Goal: Task Accomplishment & Management: Manage account settings

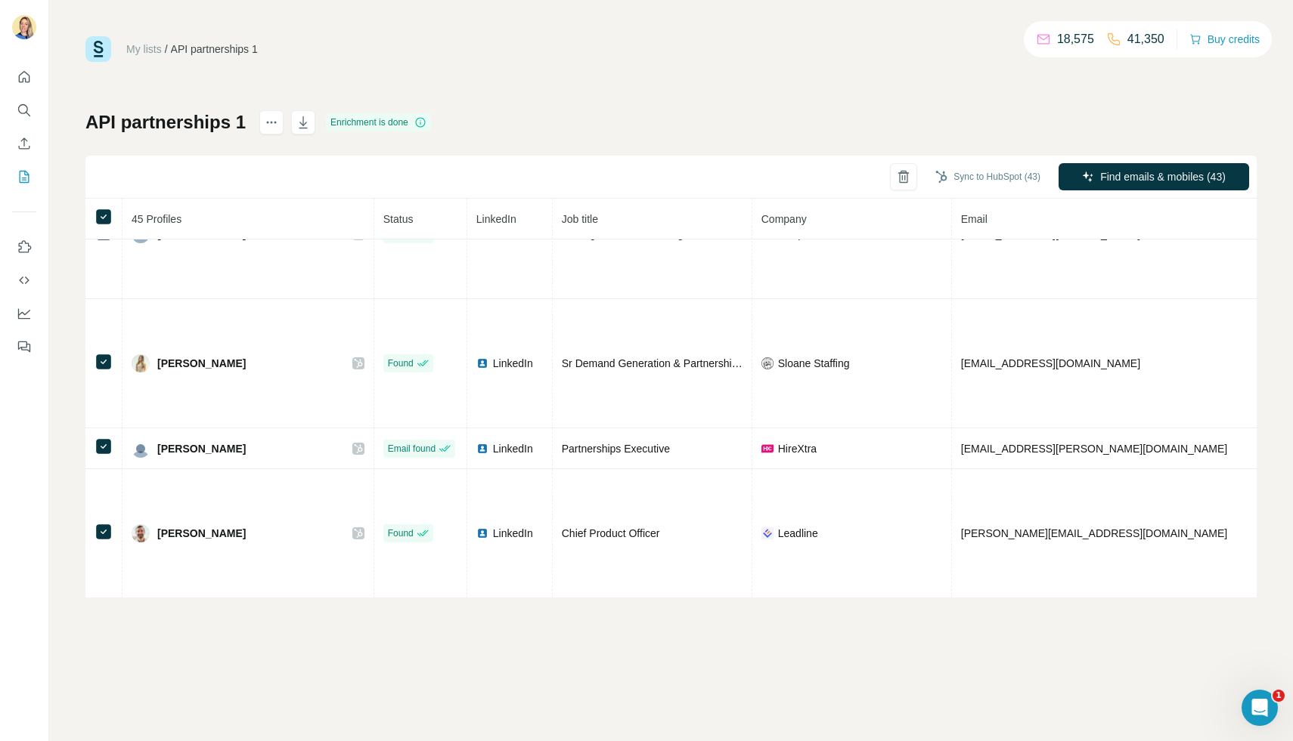
scroll to position [468, 0]
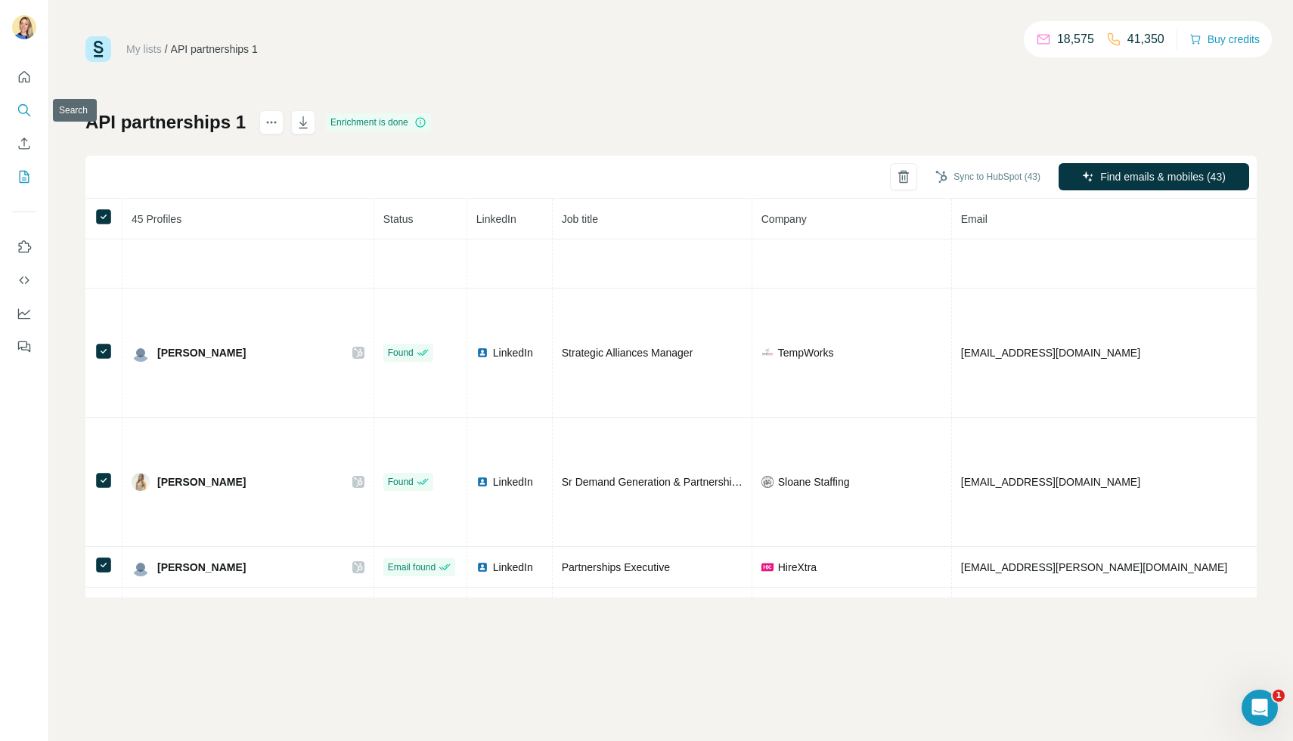
click at [31, 107] on button "Search" at bounding box center [24, 110] width 24 height 27
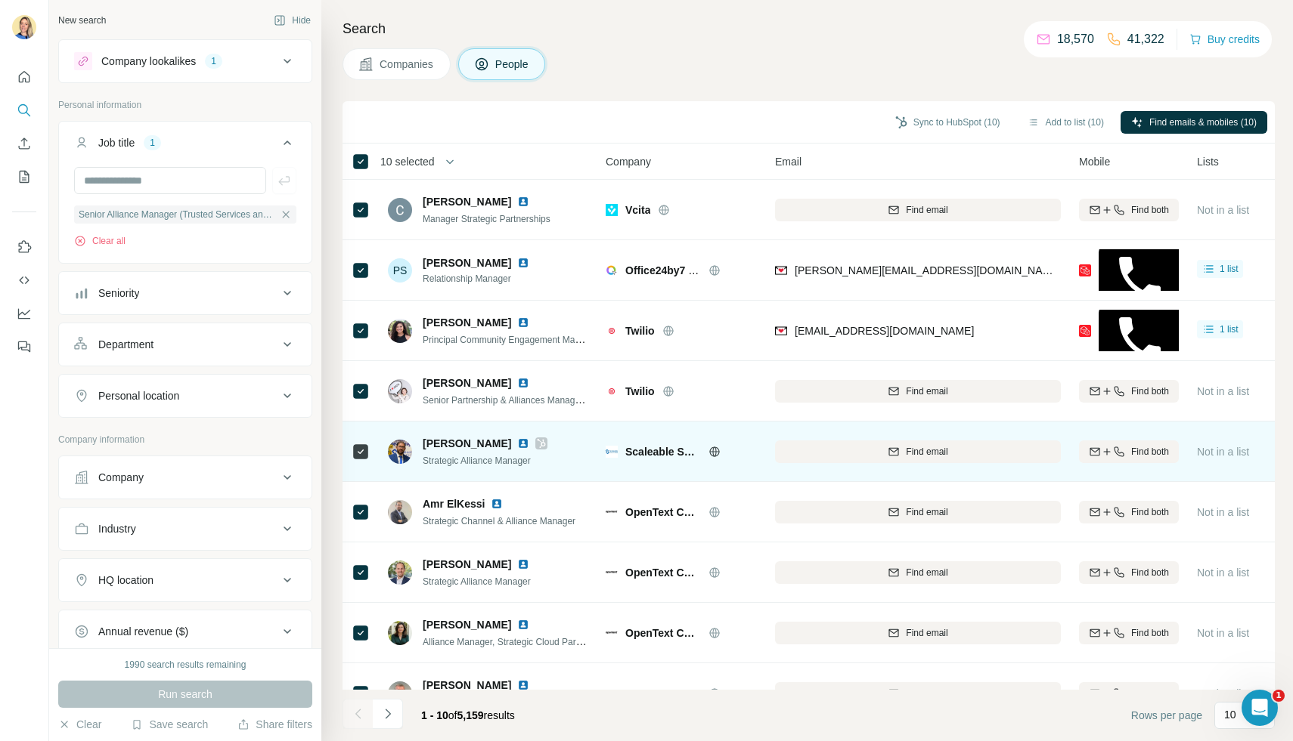
scroll to position [94, 0]
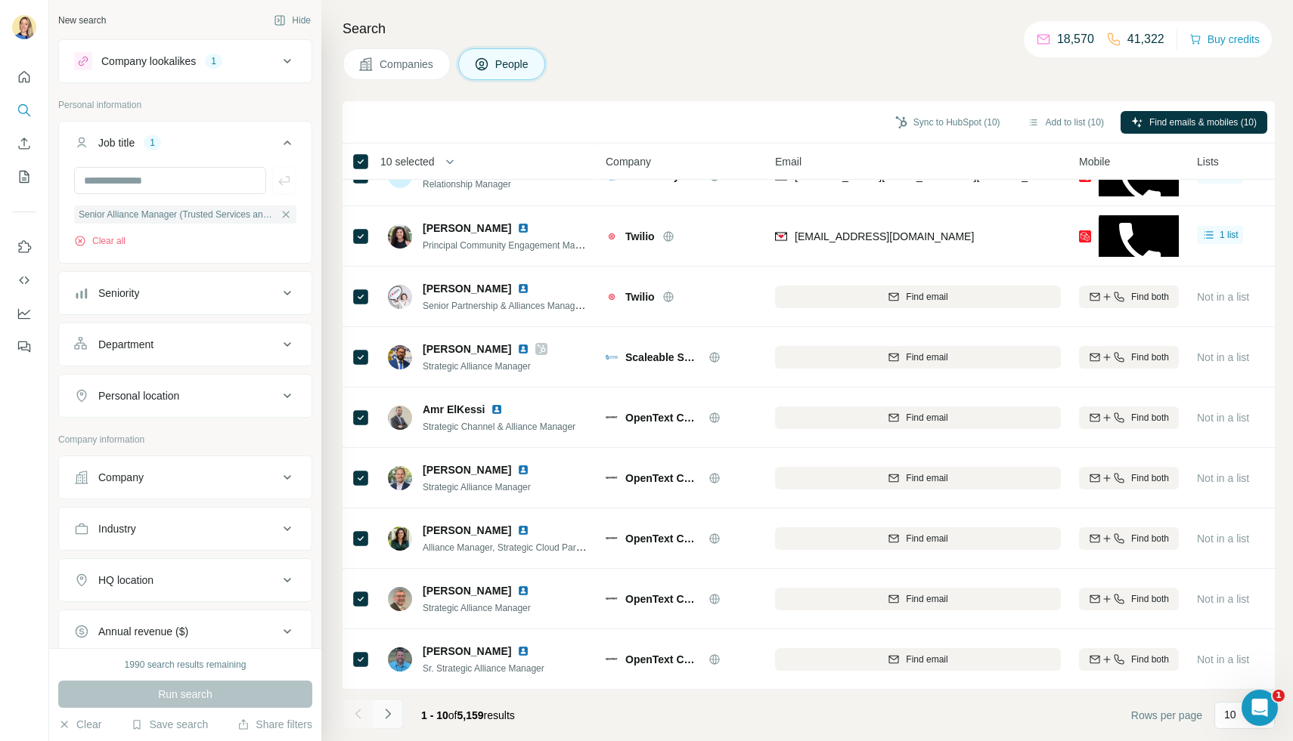
click at [389, 711] on icon "Navigate to next page" at bounding box center [387, 714] width 15 height 15
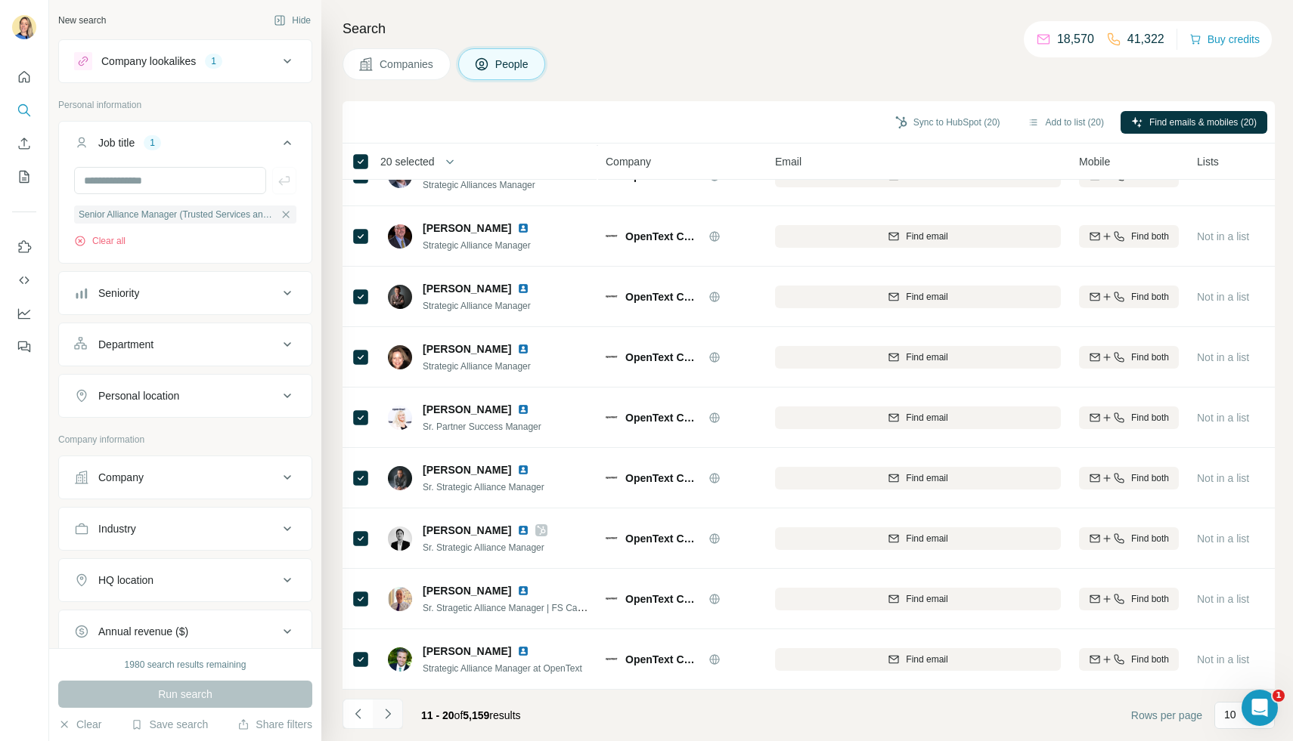
click at [389, 717] on icon "Navigate to next page" at bounding box center [387, 714] width 15 height 15
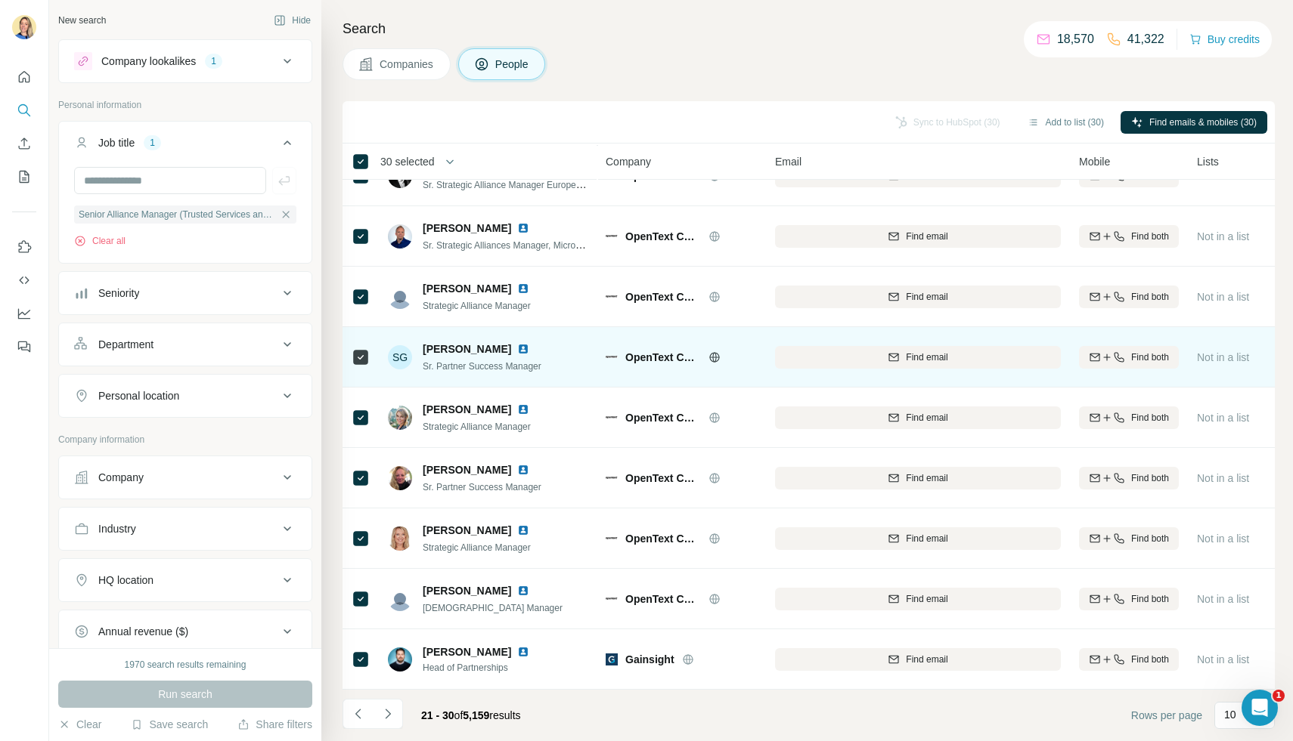
scroll to position [0, 0]
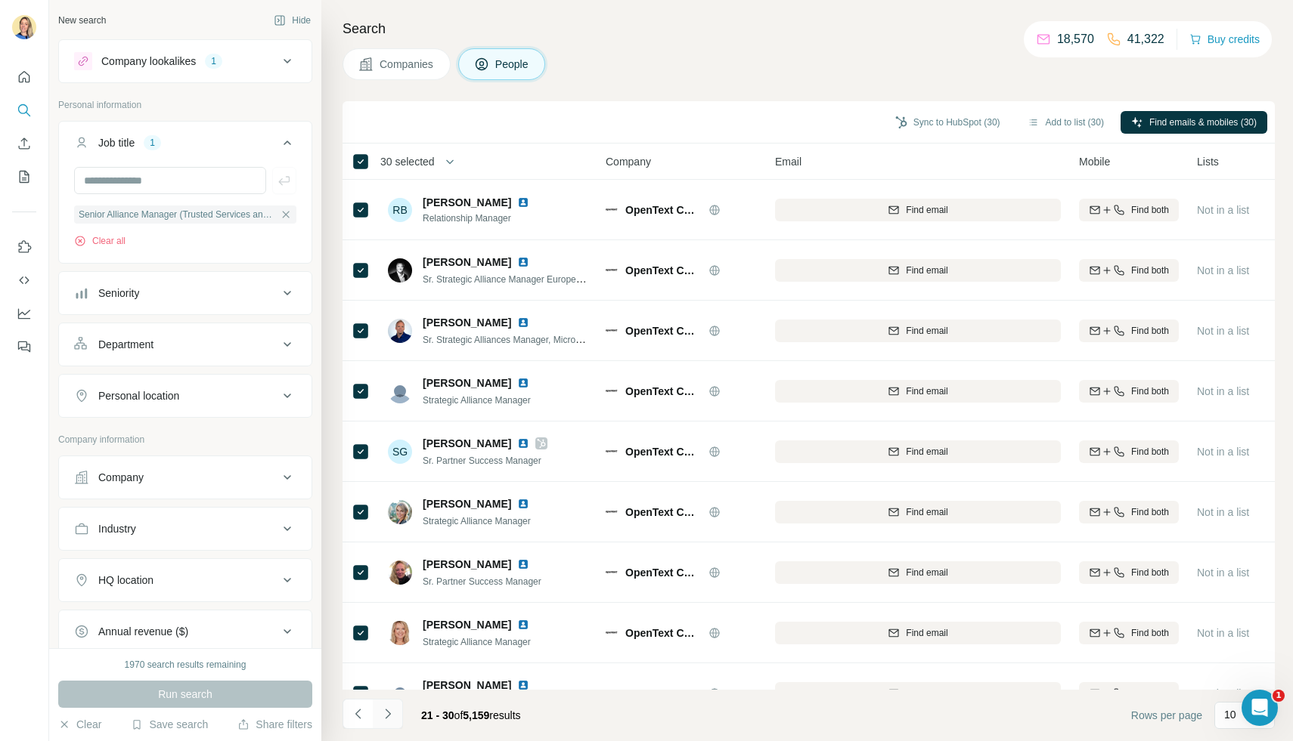
click at [385, 711] on icon "Navigate to next page" at bounding box center [387, 714] width 5 height 10
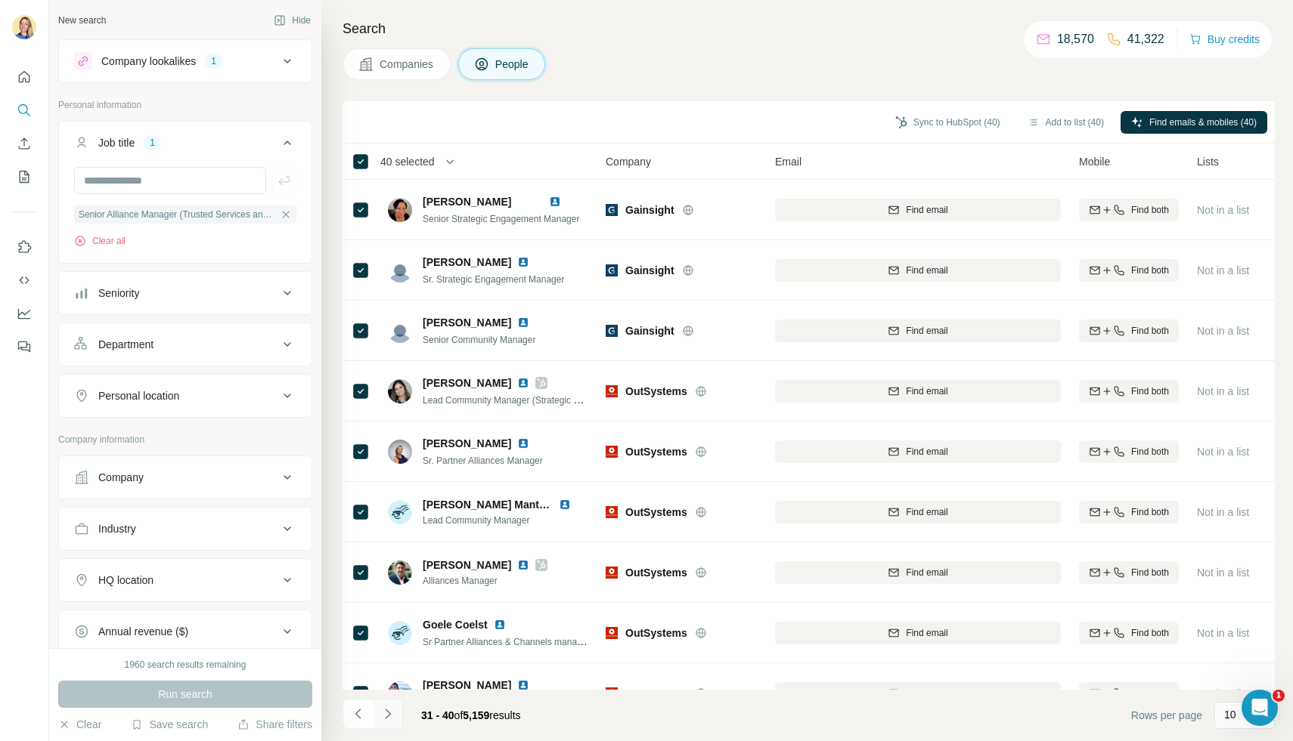
click at [392, 717] on icon "Navigate to next page" at bounding box center [387, 714] width 15 height 15
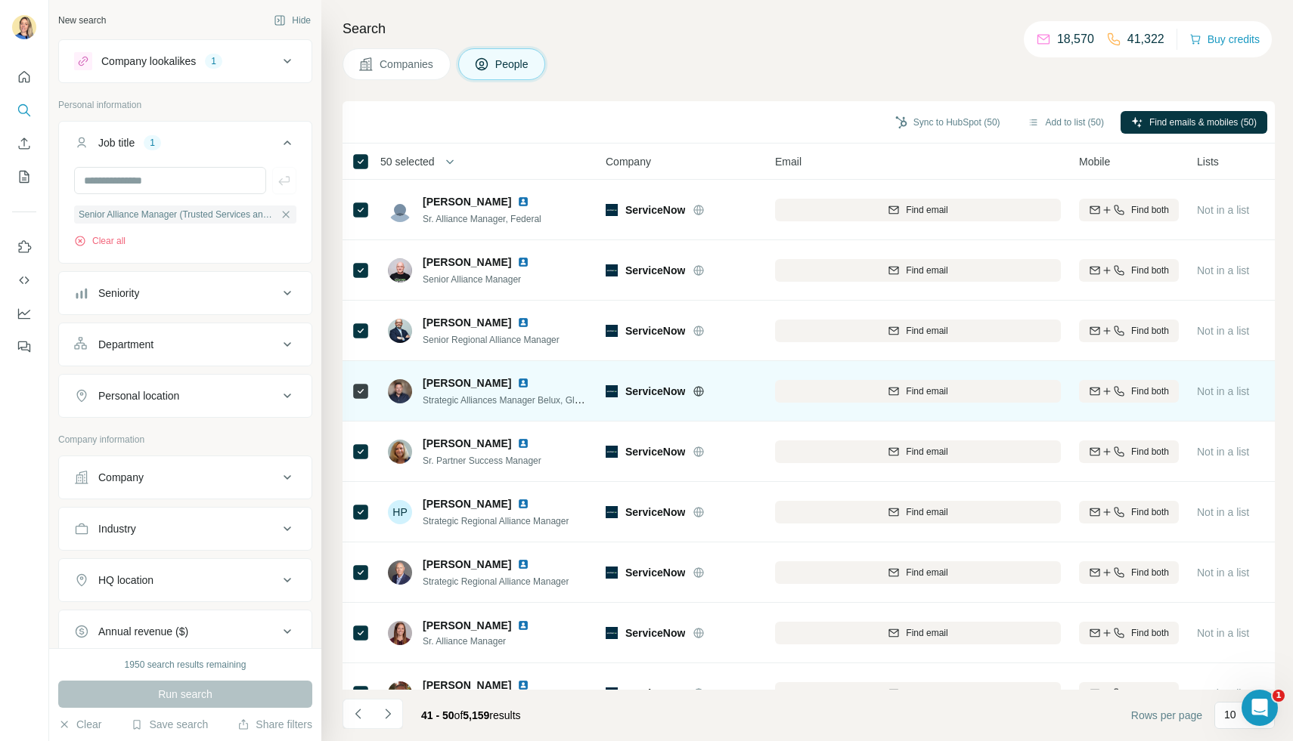
scroll to position [94, 0]
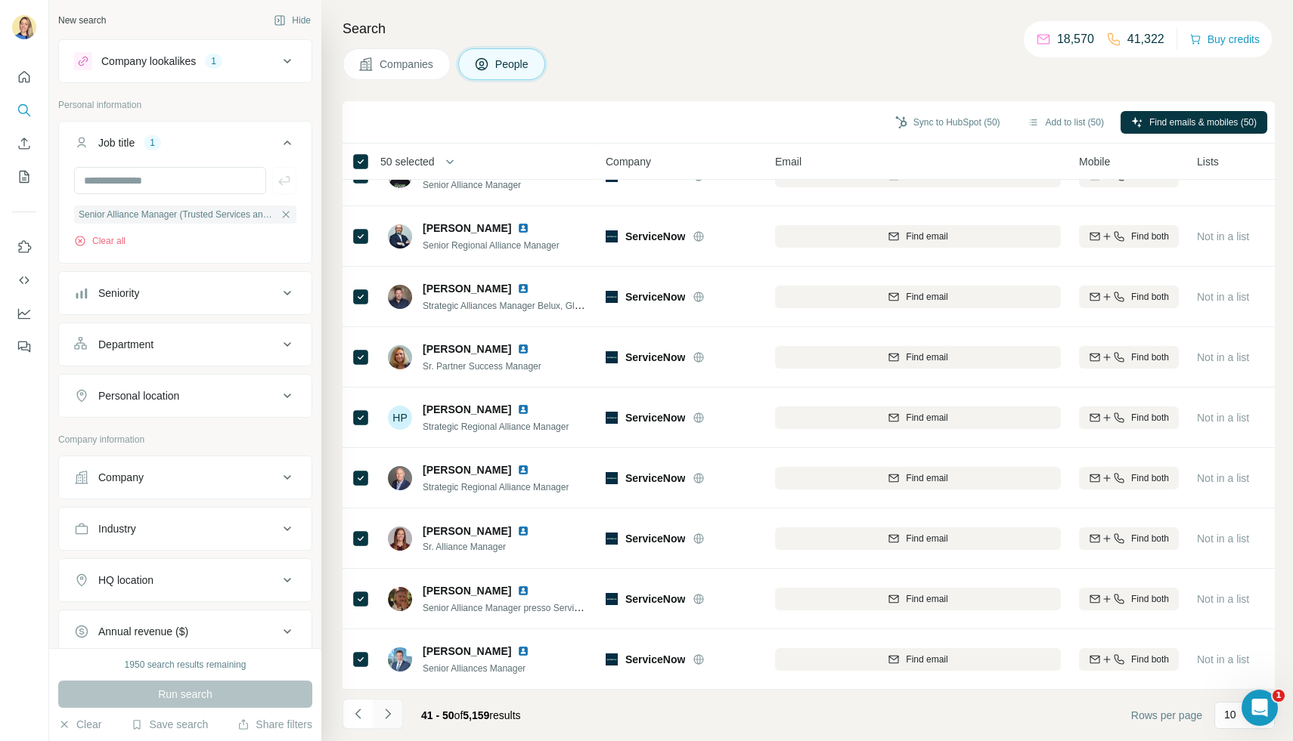
click at [392, 714] on icon "Navigate to next page" at bounding box center [387, 714] width 15 height 15
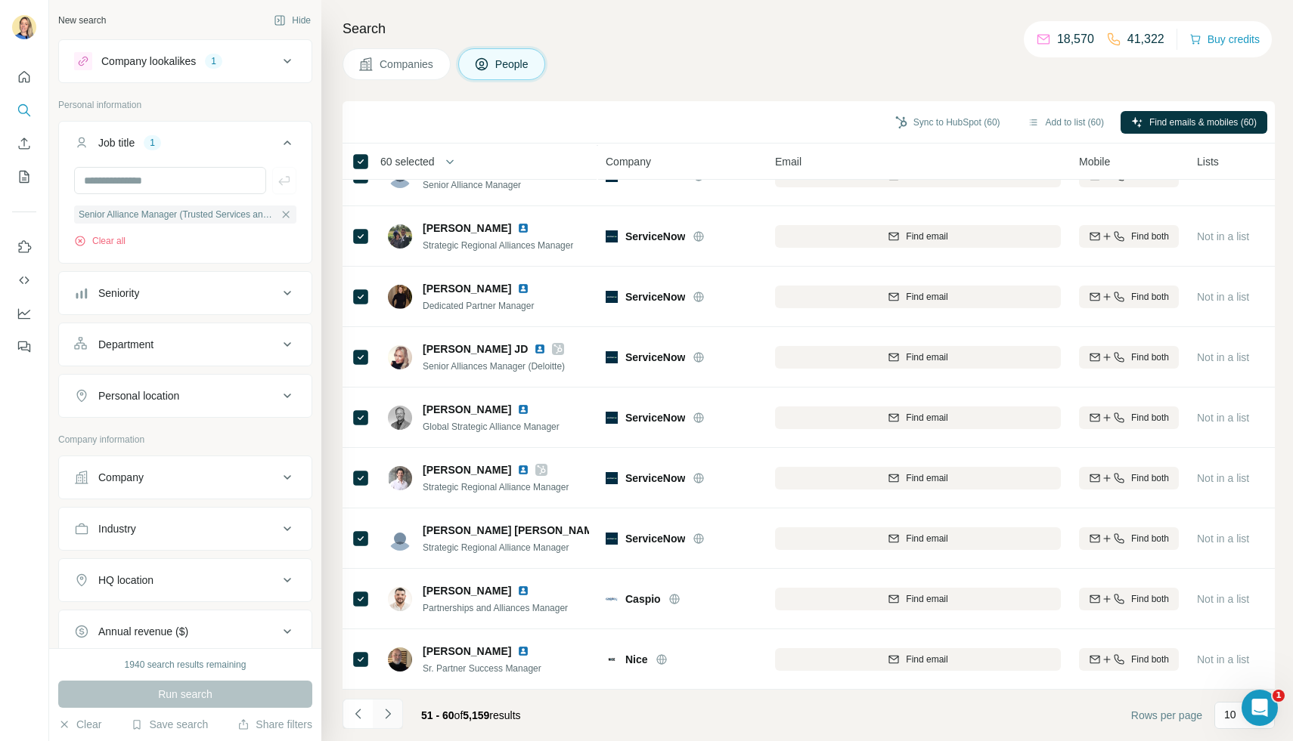
click at [388, 710] on icon "Navigate to next page" at bounding box center [387, 714] width 15 height 15
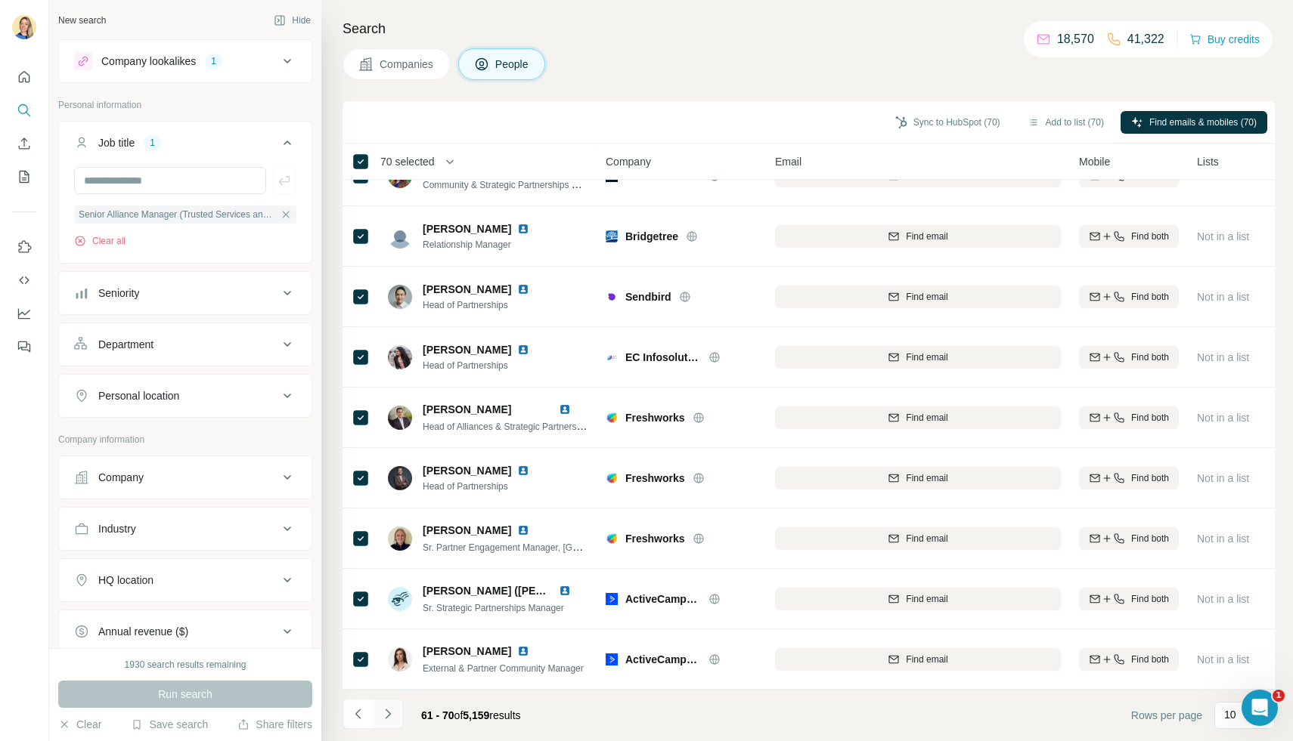
click at [393, 712] on icon "Navigate to next page" at bounding box center [387, 714] width 15 height 15
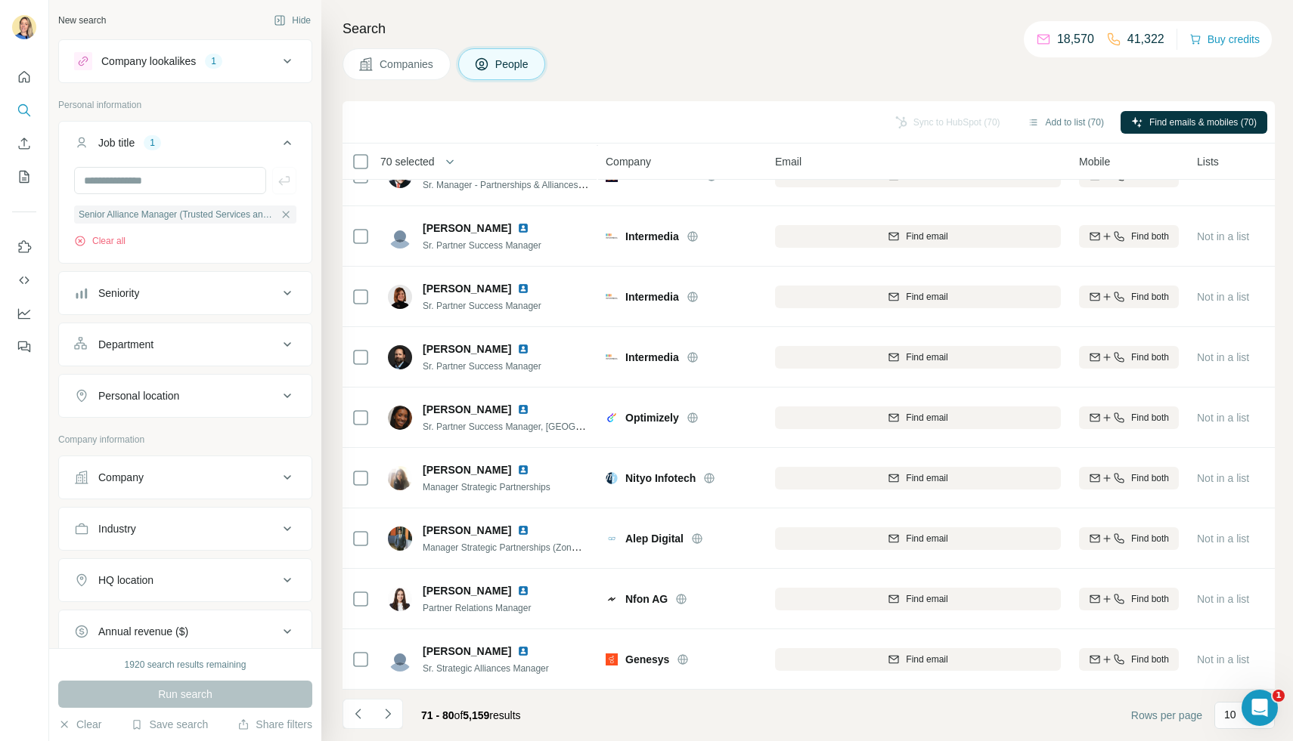
click at [370, 154] on div "70 selected" at bounding box center [402, 161] width 65 height 15
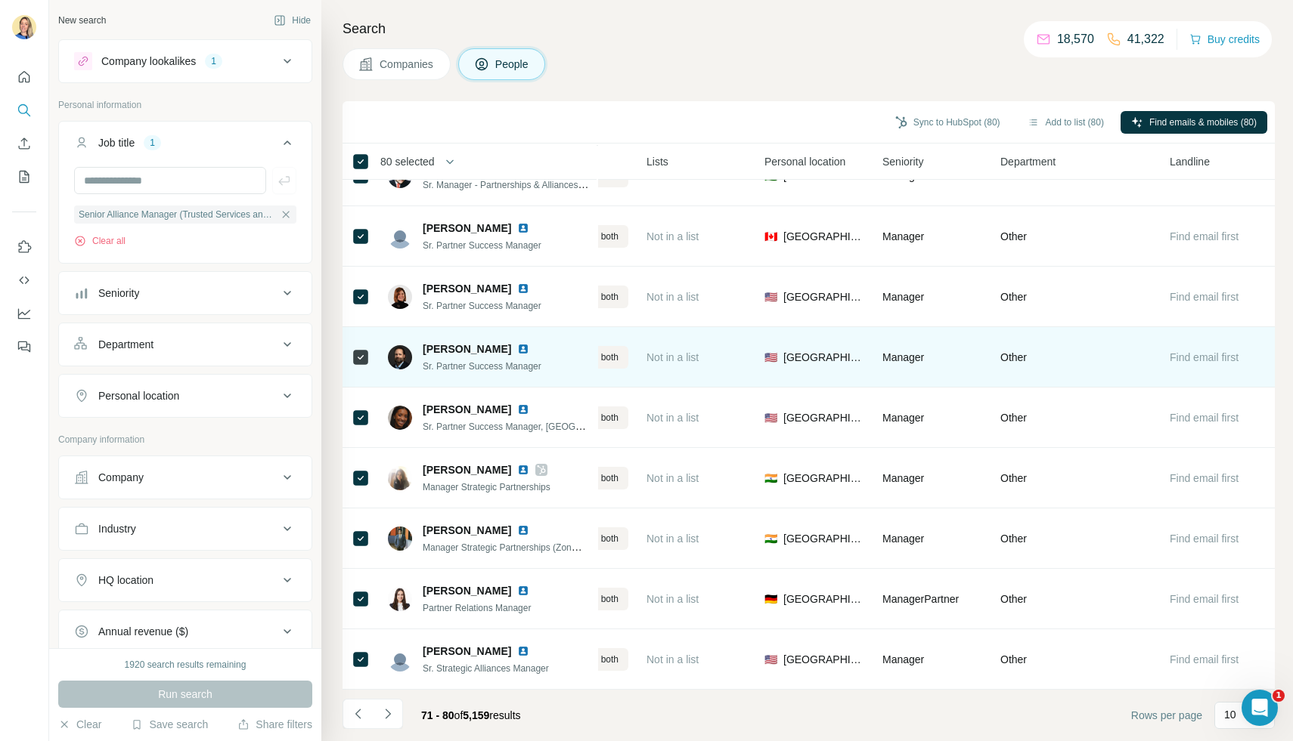
scroll to position [94, 554]
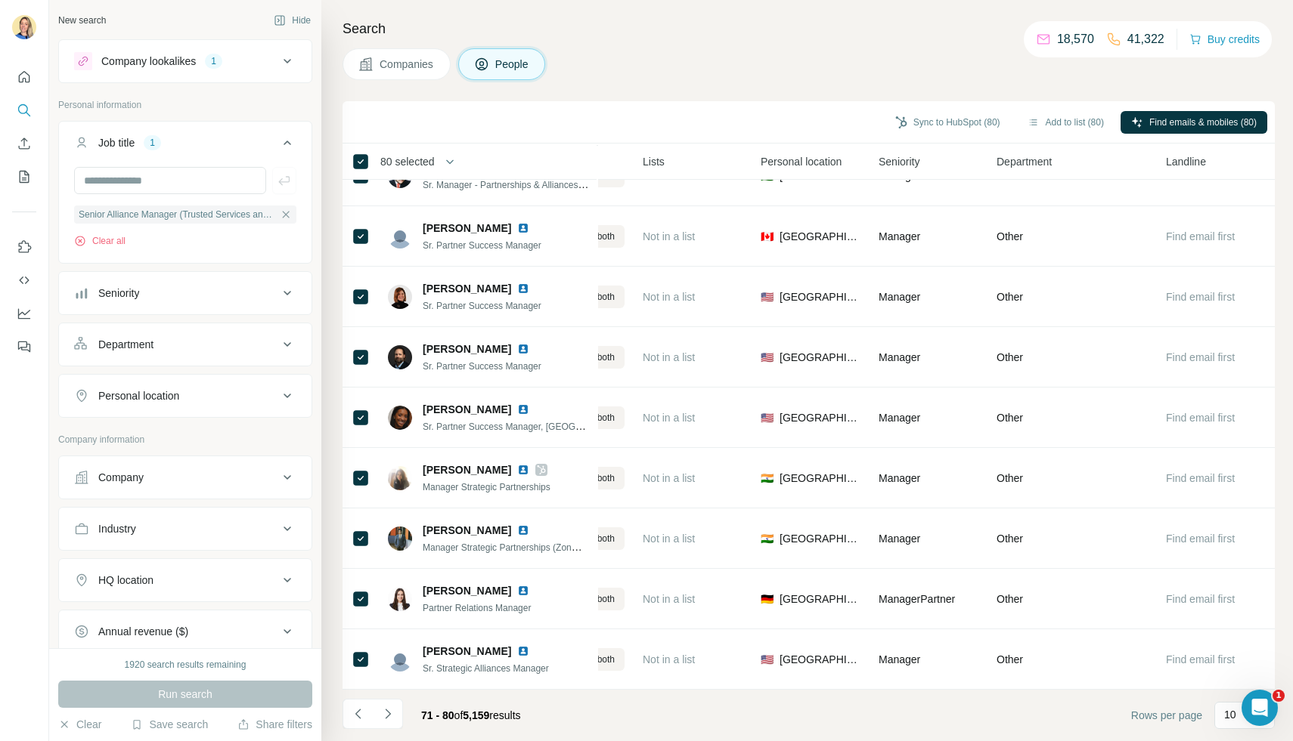
click at [391, 696] on footer "71 - 80 of 5,159 results Rows per page 10" at bounding box center [808, 715] width 932 height 51
click at [391, 719] on icon "Navigate to next page" at bounding box center [387, 714] width 15 height 15
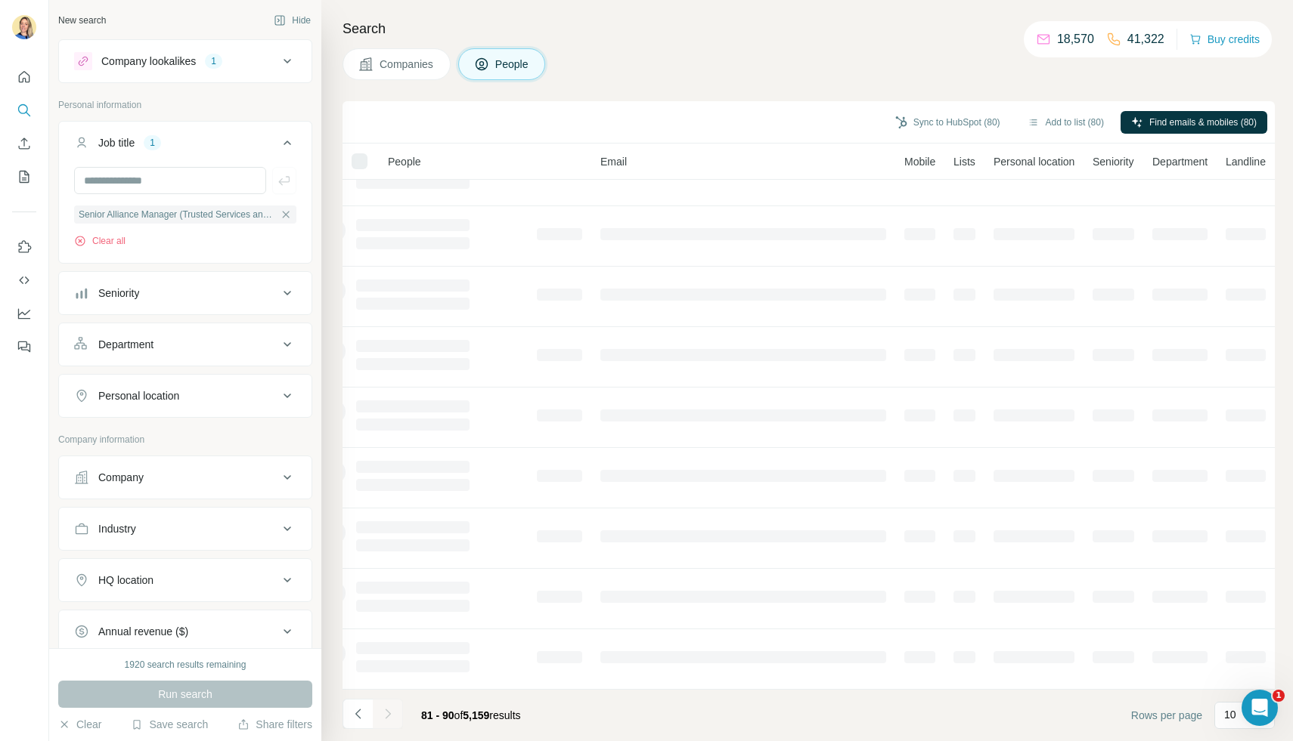
scroll to position [94, 94]
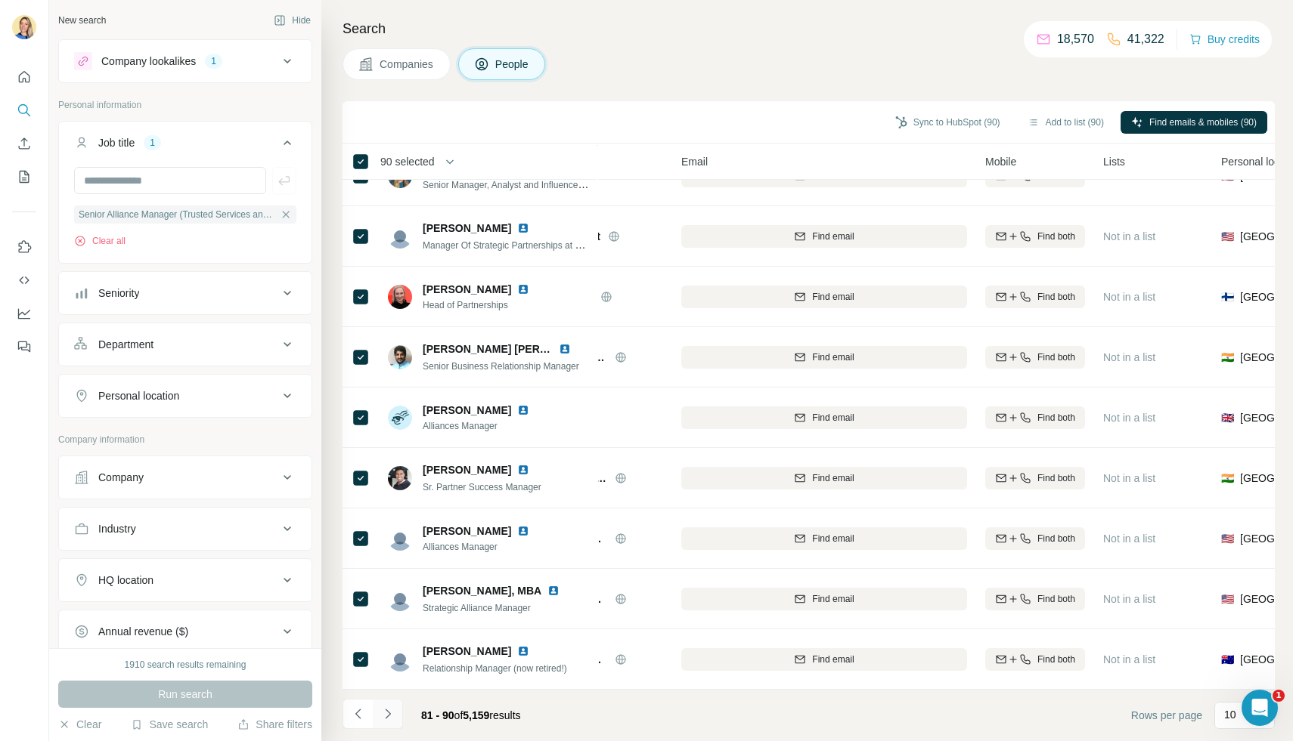
click at [395, 714] on button "Navigate to next page" at bounding box center [388, 714] width 30 height 30
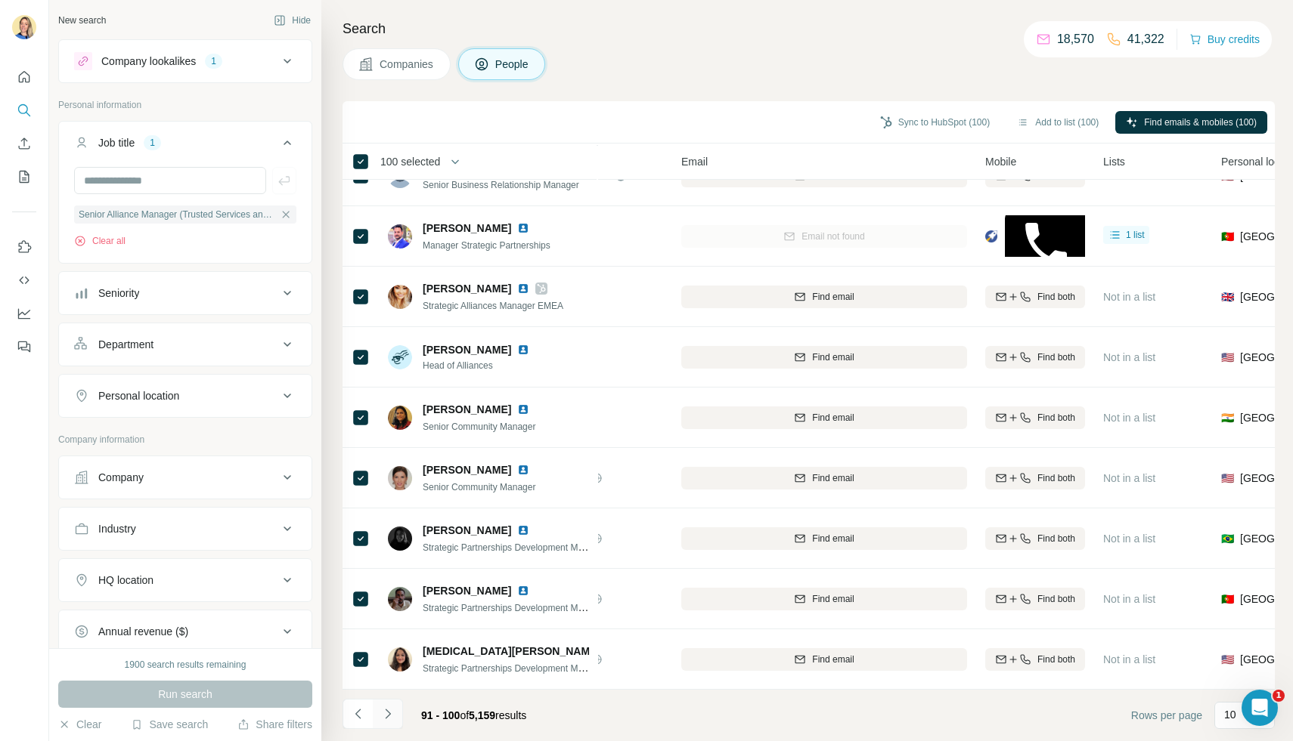
click at [388, 715] on icon "Navigate to next page" at bounding box center [387, 714] width 15 height 15
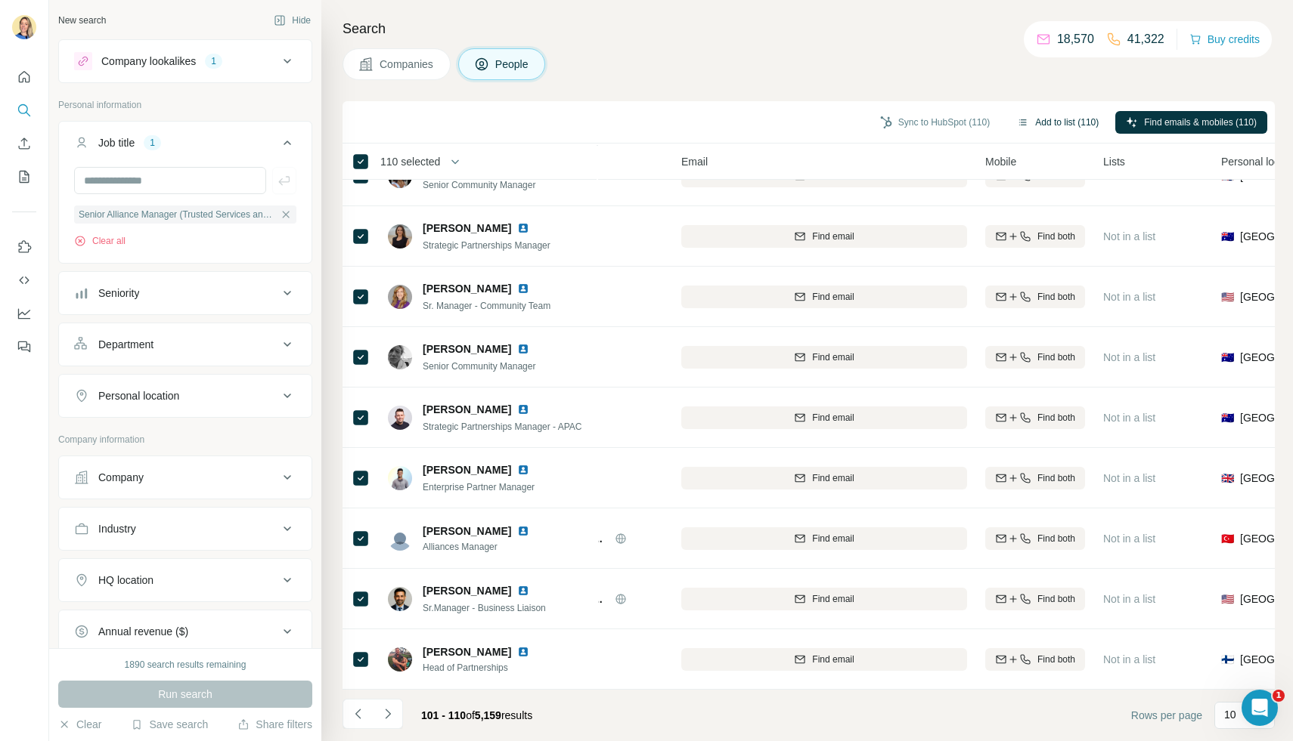
click at [1057, 125] on button "Add to list (110)" at bounding box center [1057, 122] width 103 height 23
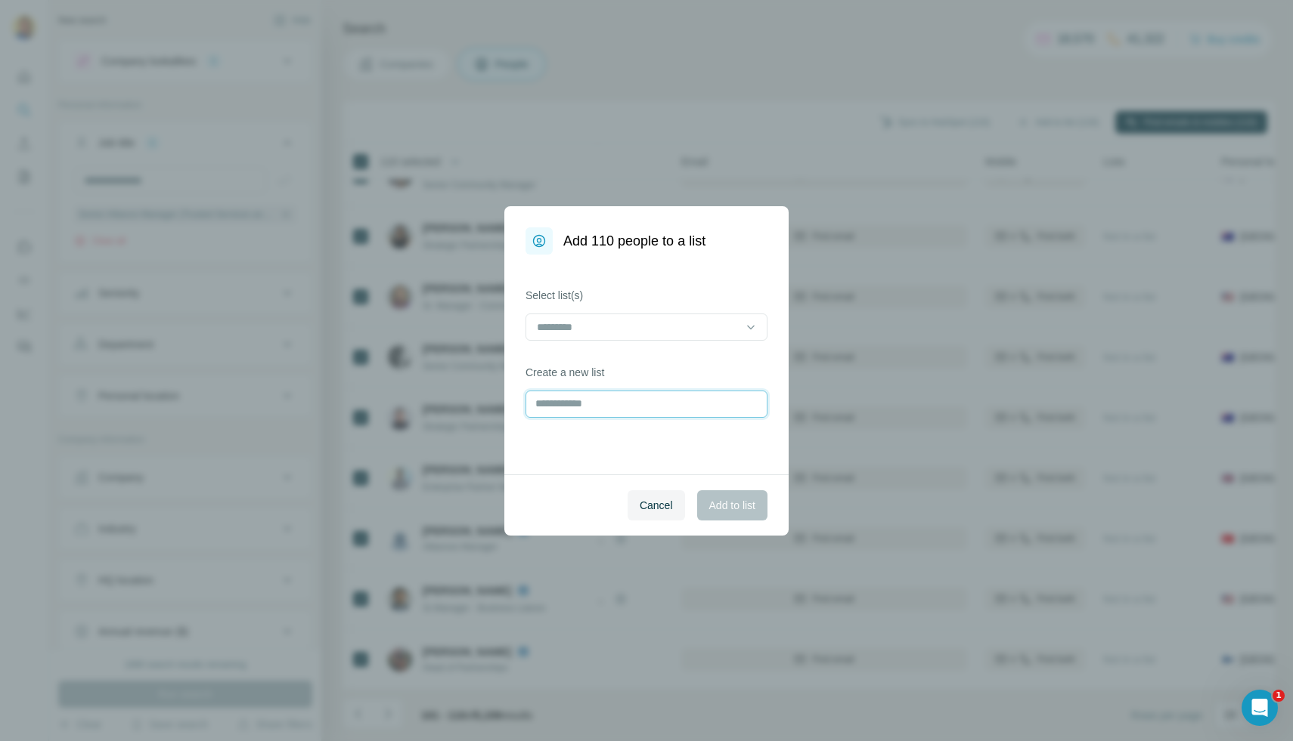
click at [613, 396] on input "text" at bounding box center [646, 404] width 242 height 27
type input "**********"
click at [726, 498] on span "Add to list" at bounding box center [732, 505] width 46 height 15
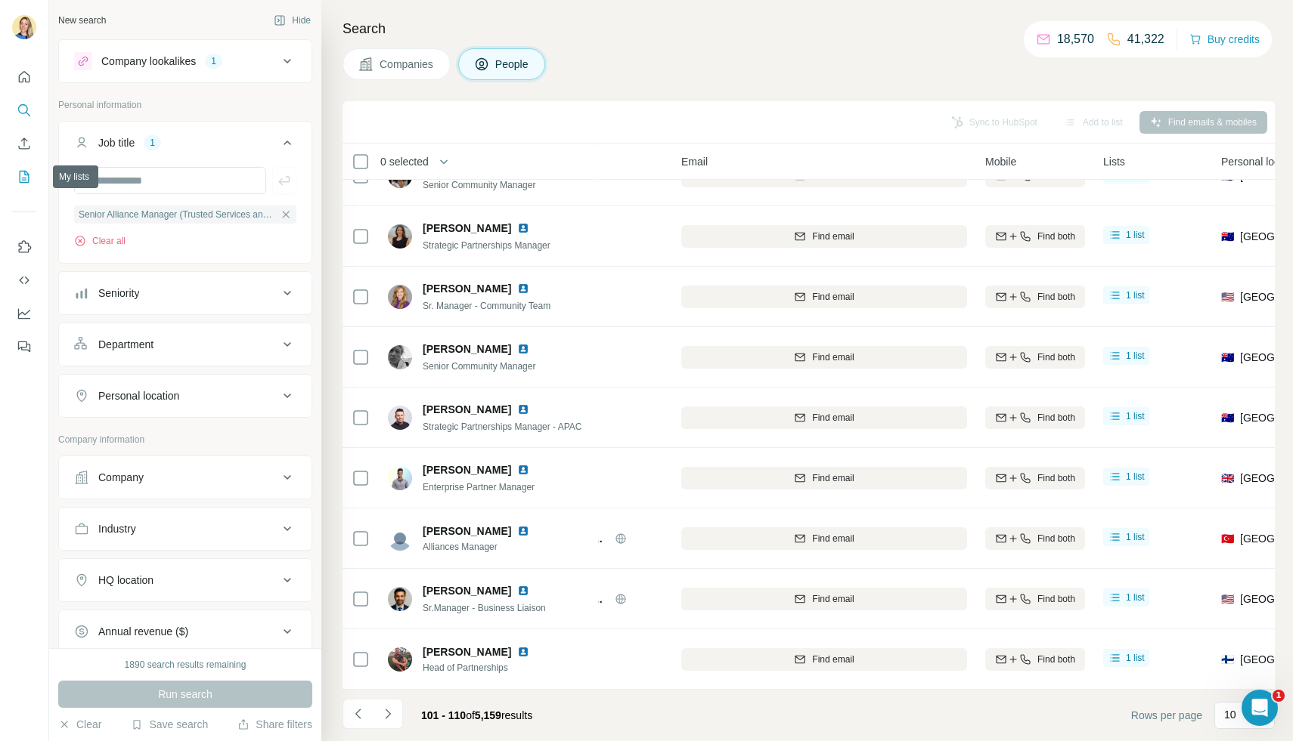
click at [33, 175] on button "My lists" at bounding box center [24, 176] width 24 height 27
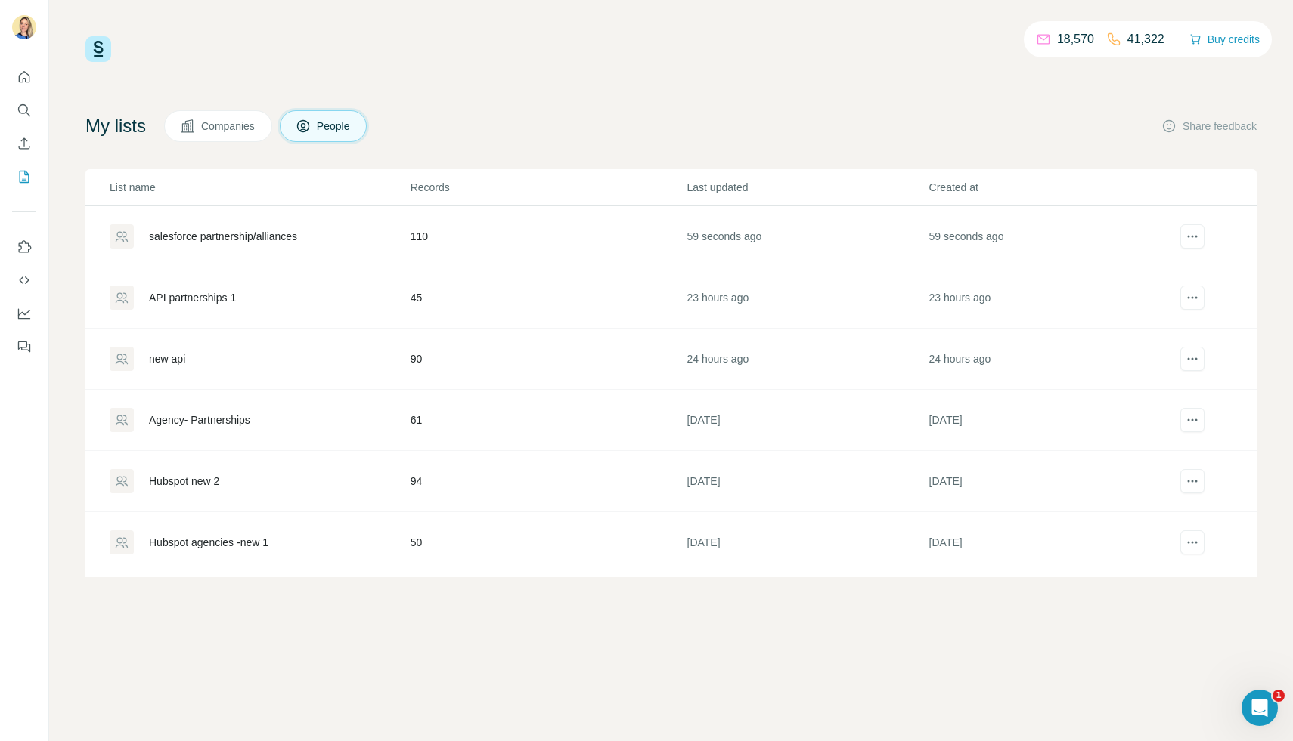
click at [268, 235] on div "salesforce partnership/alliances" at bounding box center [223, 236] width 148 height 15
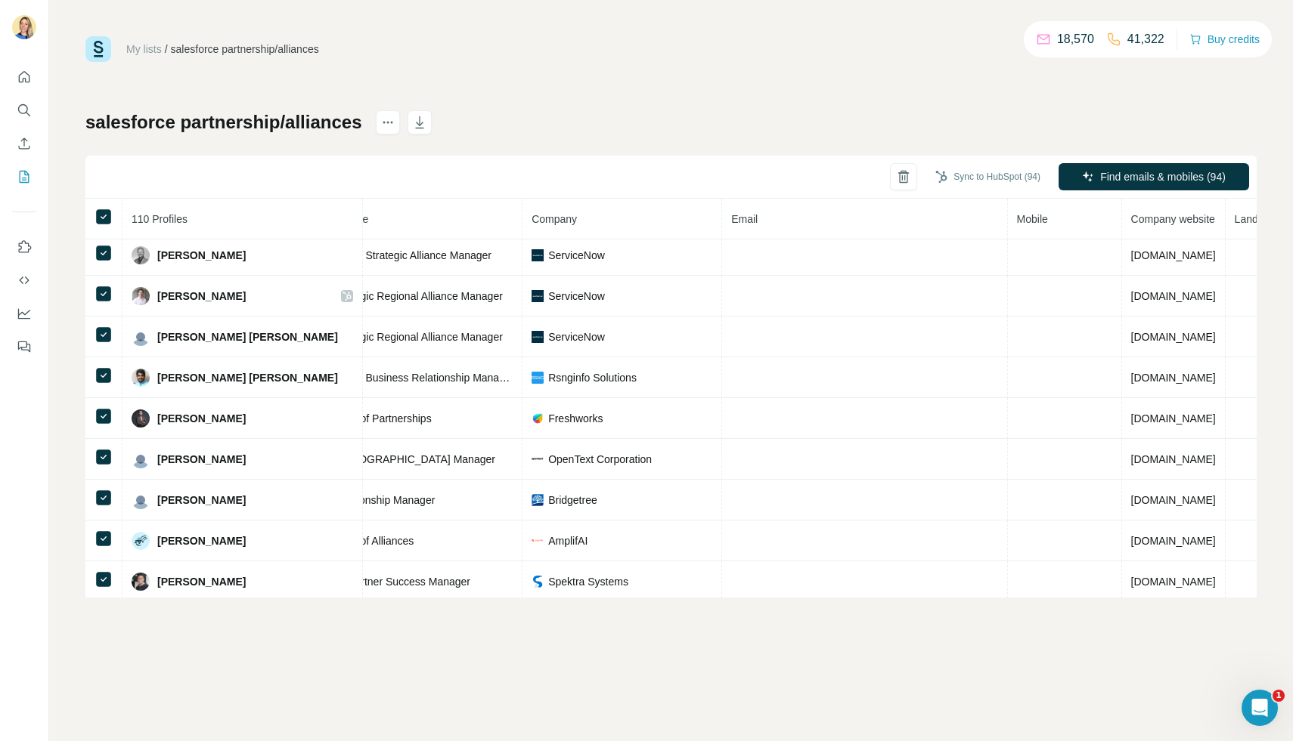
scroll to position [4132, 218]
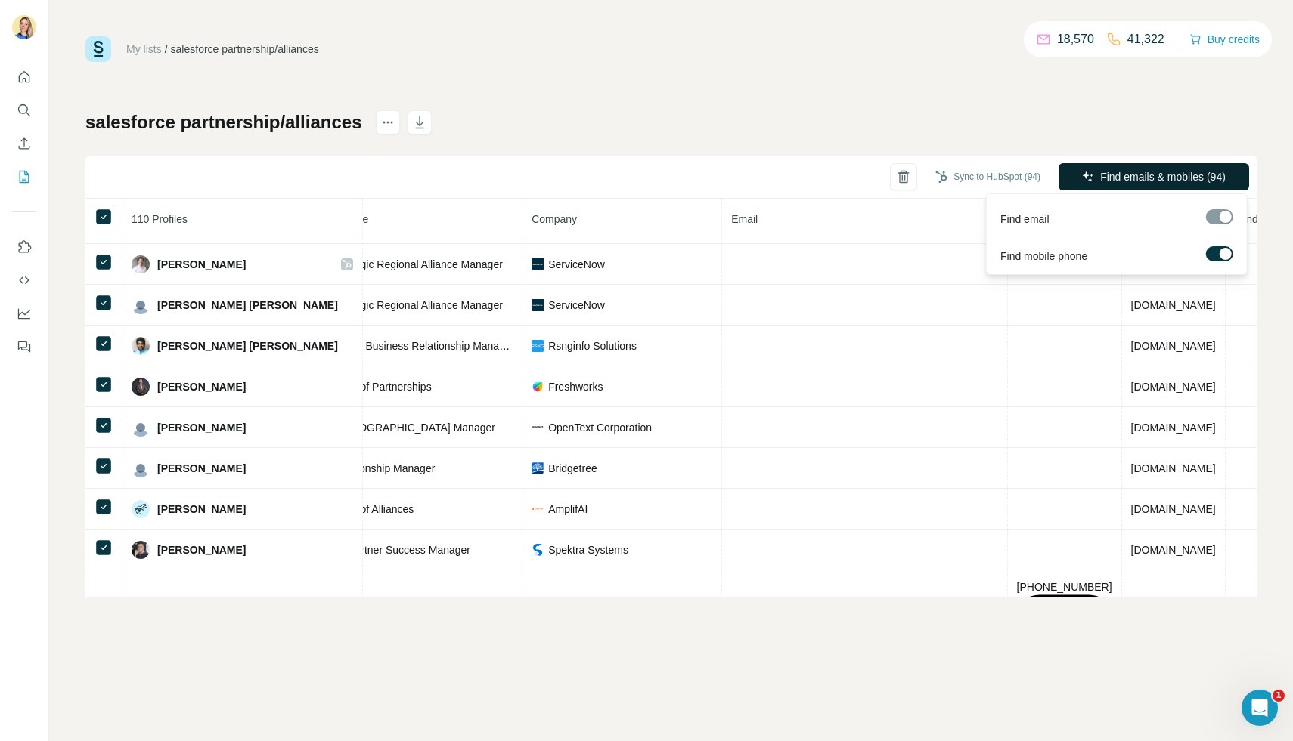
click at [1129, 173] on span "Find emails & mobiles (94)" at bounding box center [1162, 176] width 125 height 15
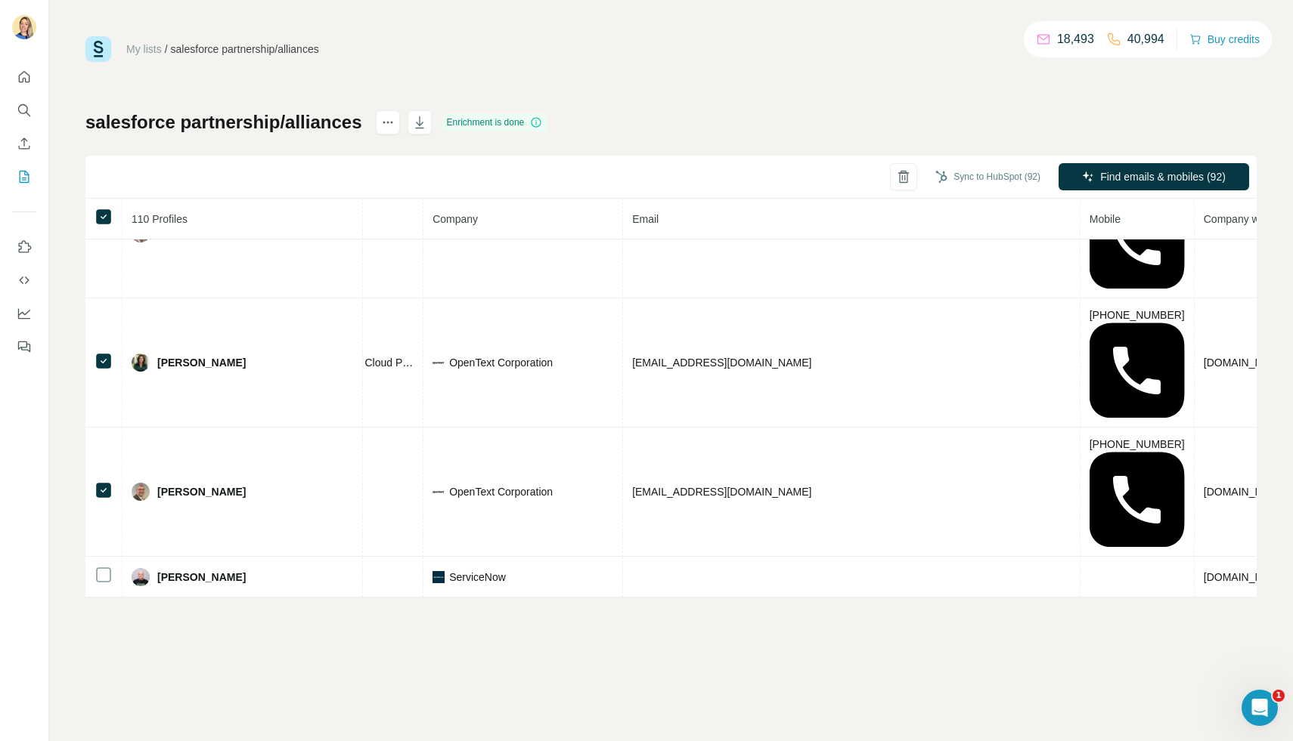
scroll to position [1013, 317]
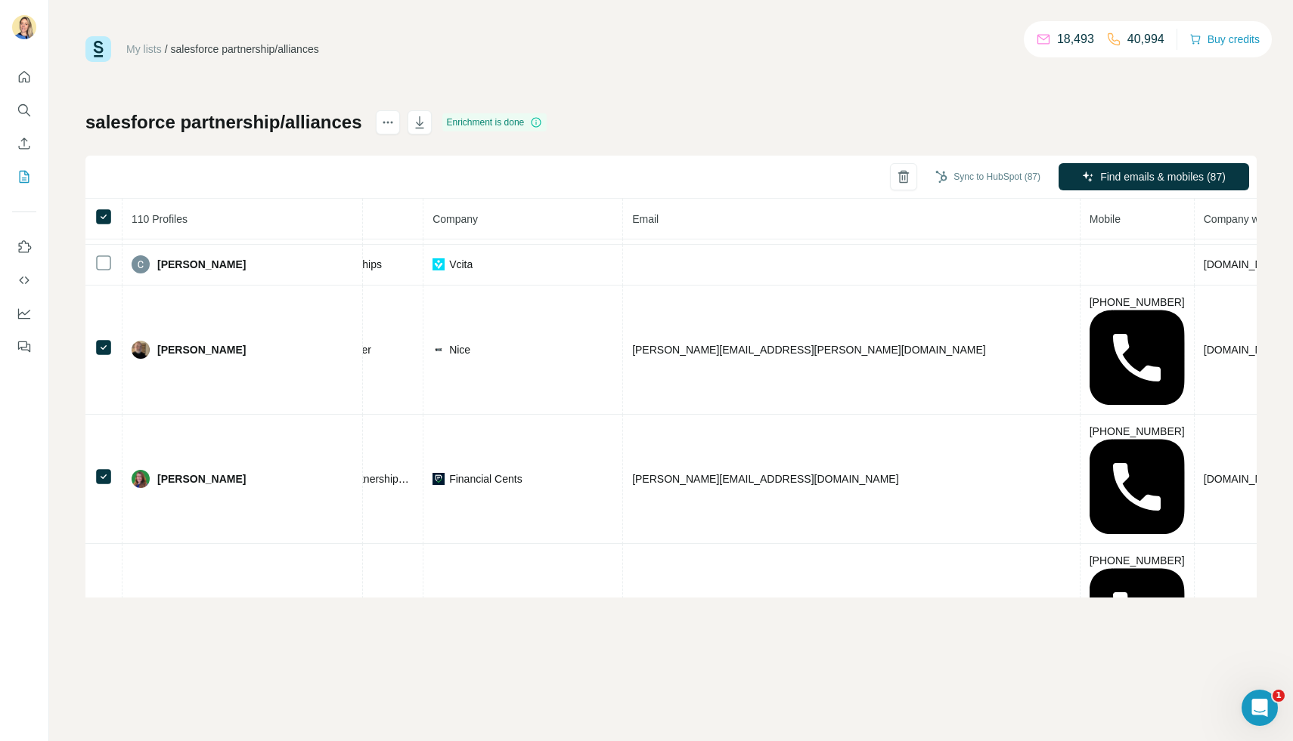
scroll to position [2776, 317]
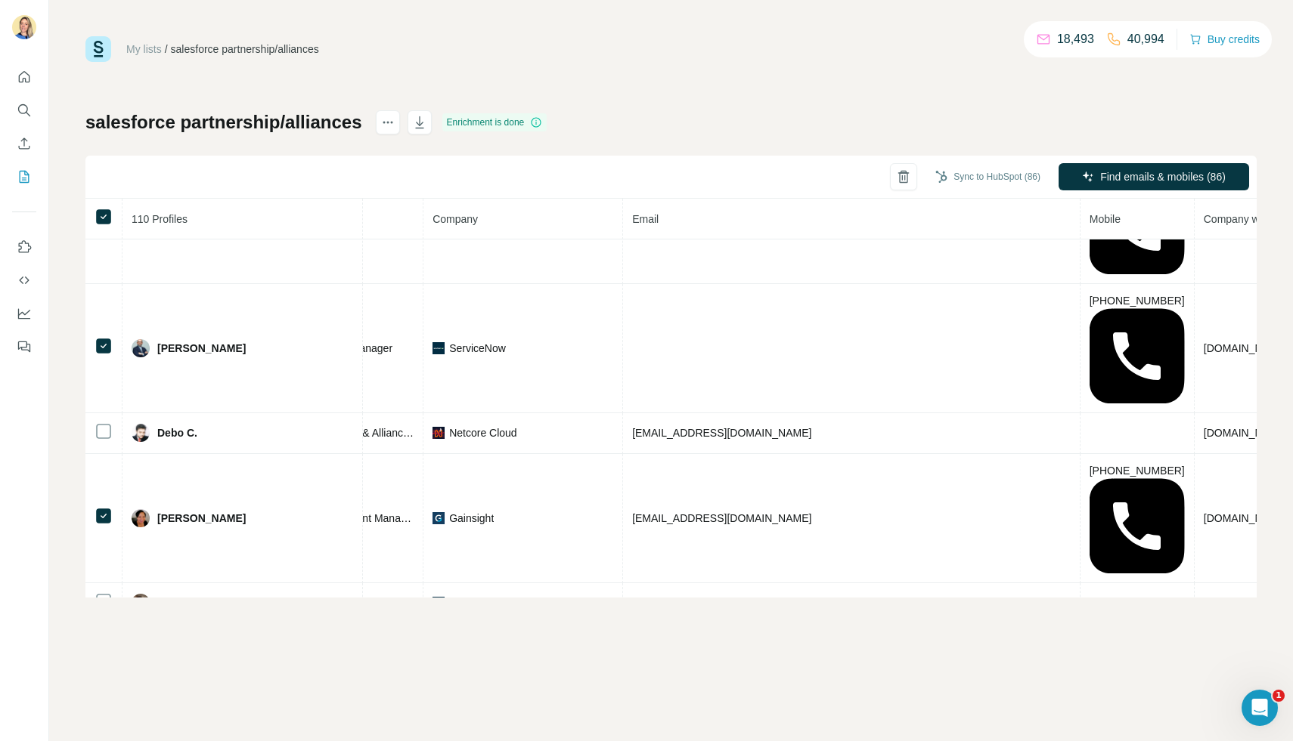
scroll to position [2957, 317]
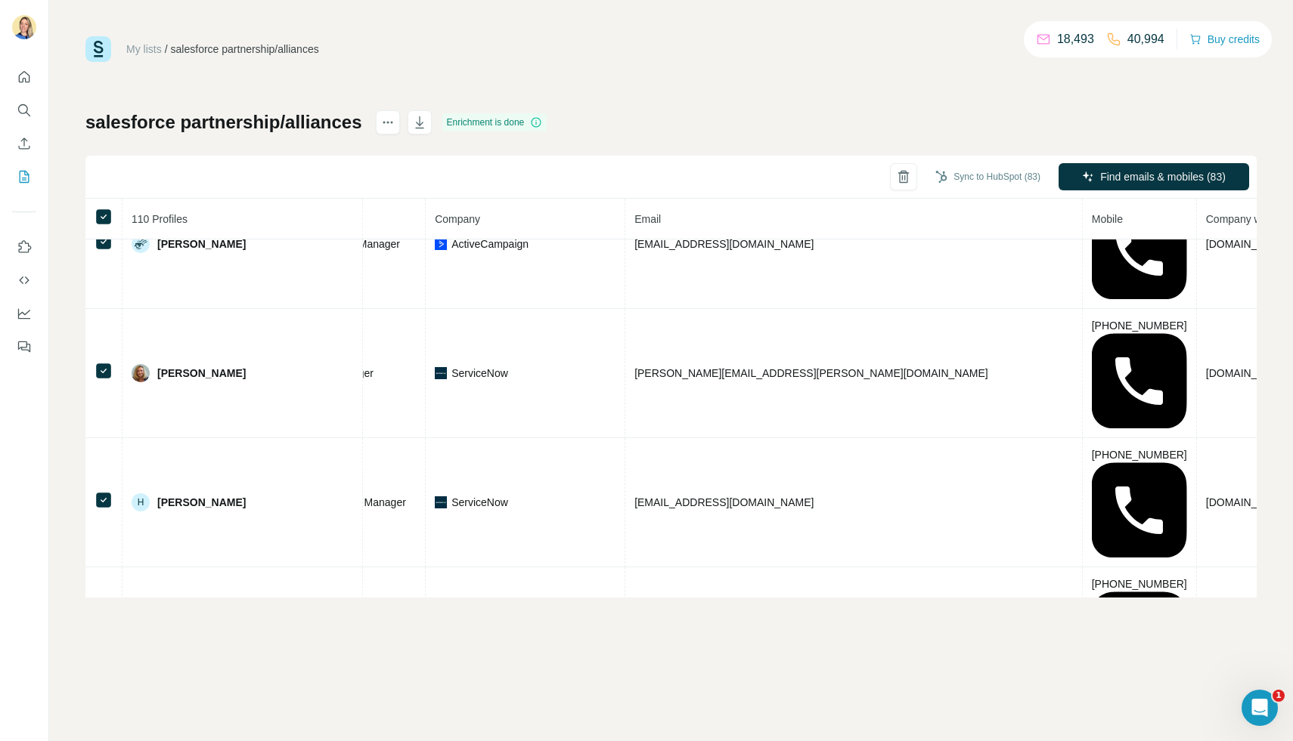
scroll to position [4132, 315]
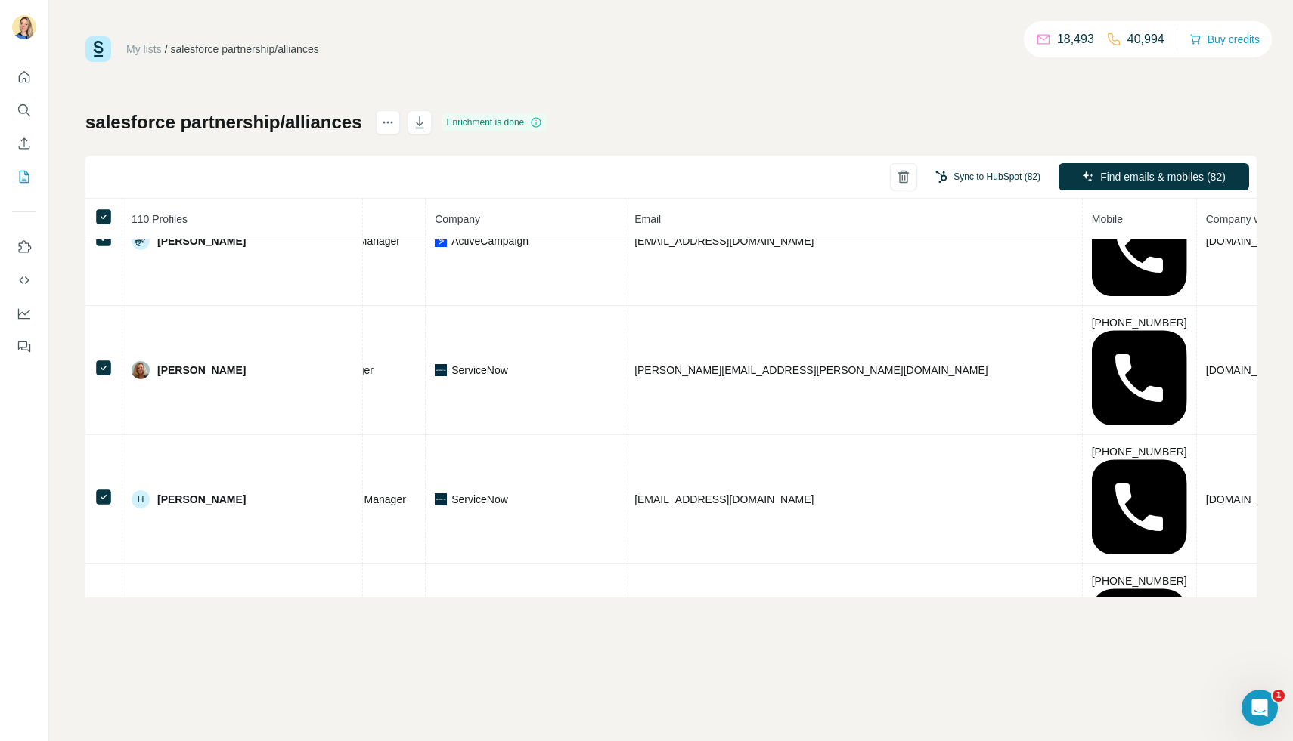
click at [988, 177] on button "Sync to HubSpot (82)" at bounding box center [987, 177] width 126 height 23
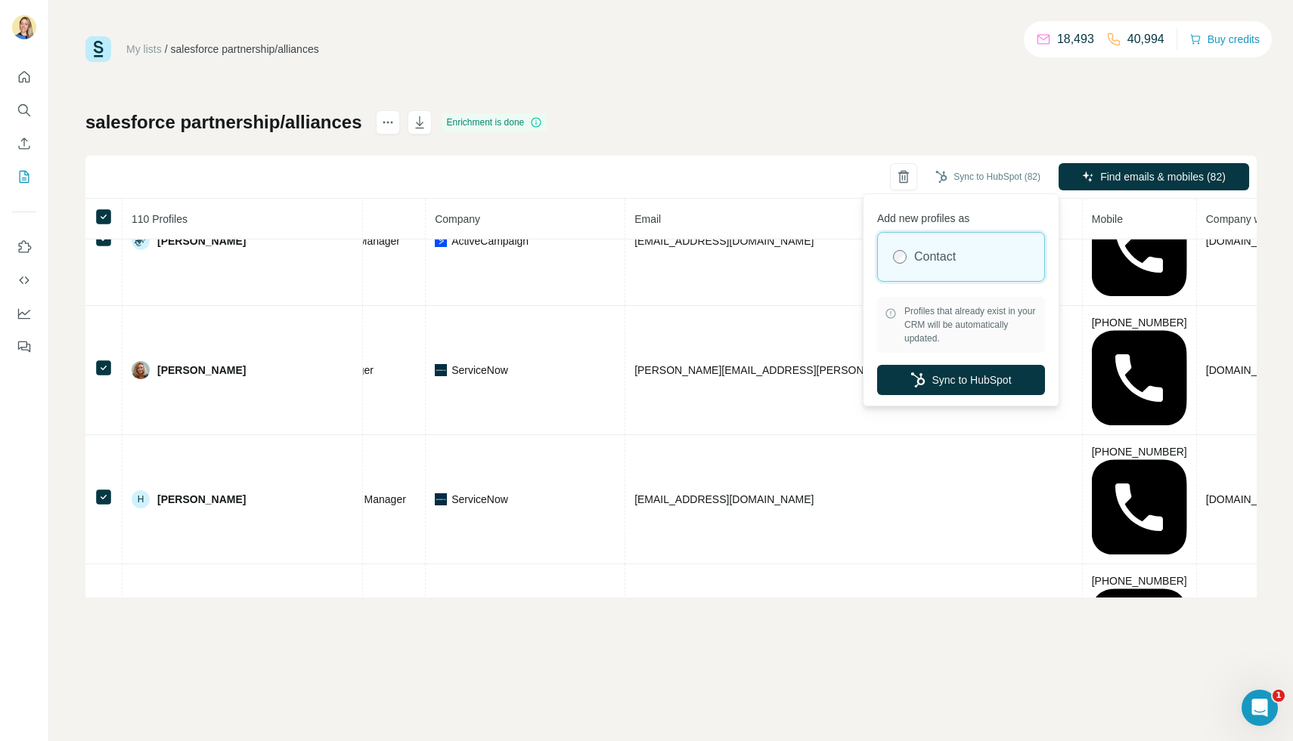
click at [604, 101] on div "My lists / salesforce partnership/alliances 18,493 40,994 Buy credits salesforc…" at bounding box center [670, 317] width 1171 height 562
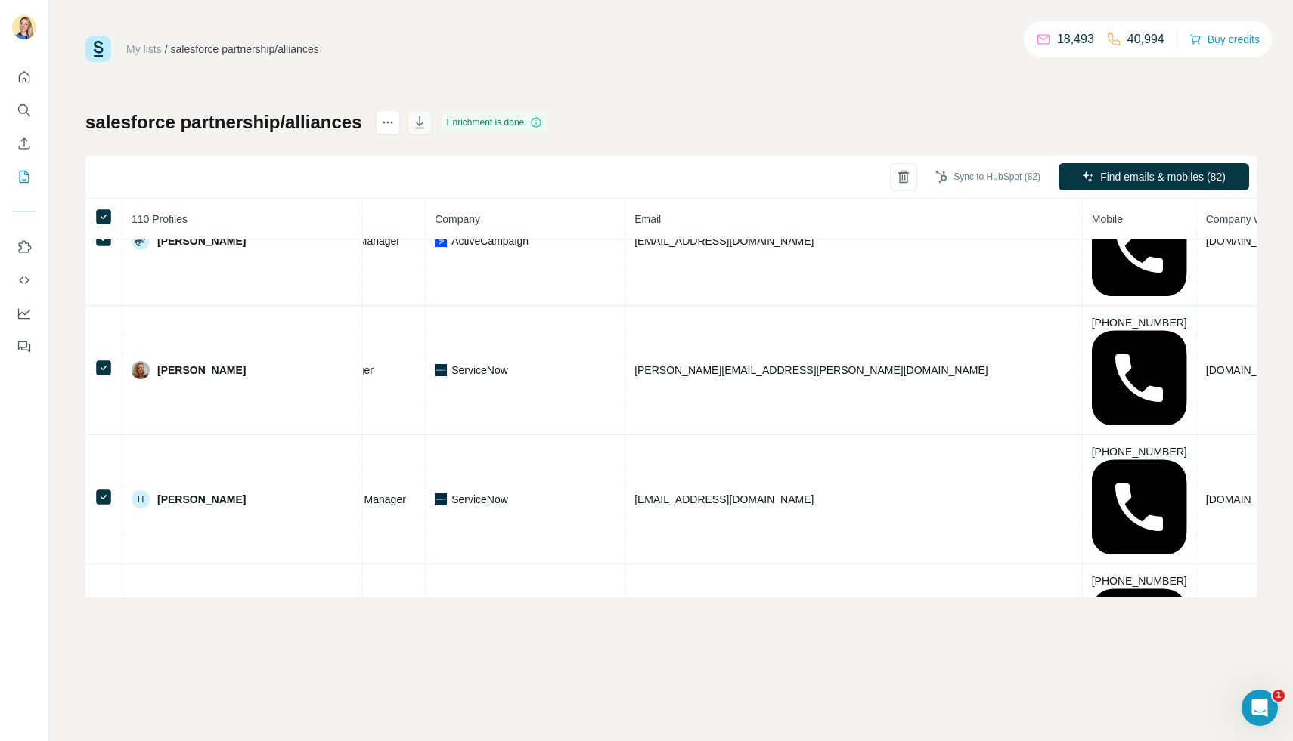
click at [426, 127] on icon "button" at bounding box center [419, 122] width 15 height 15
click at [195, 717] on div "My lists / salesforce partnership/alliances 18,493 40,994 Buy credits salesforc…" at bounding box center [670, 370] width 1243 height 741
